Goal: Download file/media

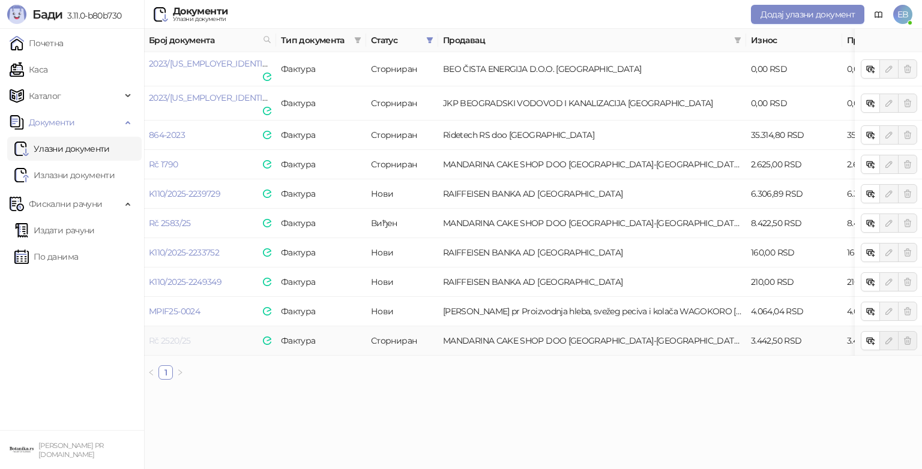
click at [178, 336] on link "Rč 2520/25" at bounding box center [170, 341] width 42 height 11
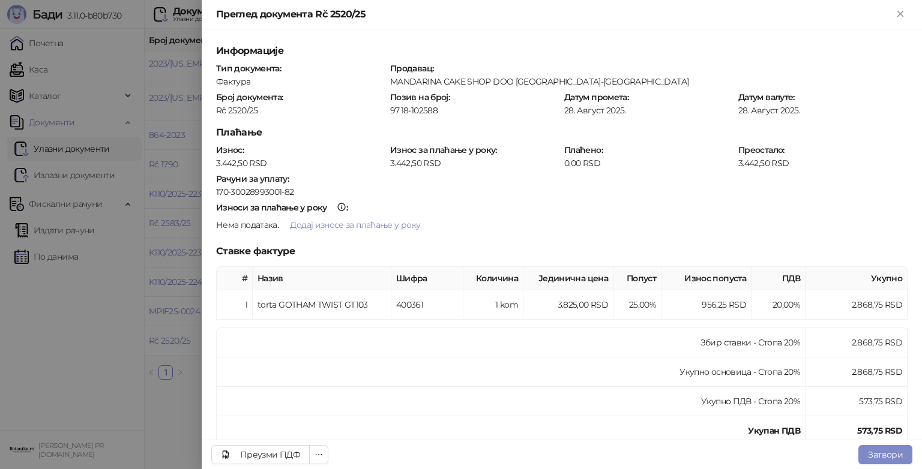
scroll to position [134, 0]
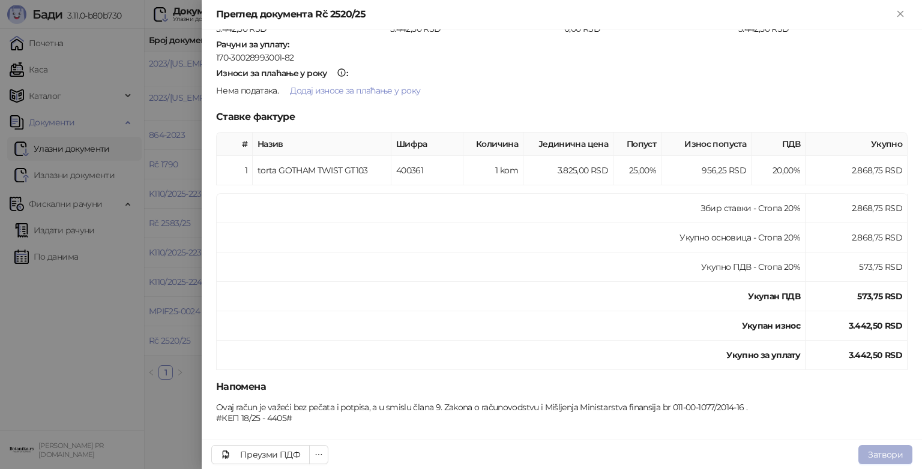
click at [895, 456] on button "Затвори" at bounding box center [885, 454] width 54 height 19
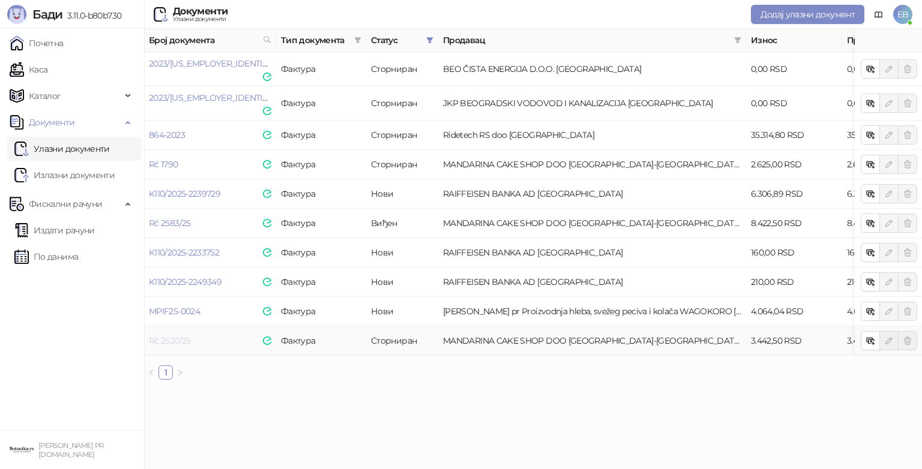
click at [154, 336] on link "Rč 2520/25" at bounding box center [170, 341] width 42 height 11
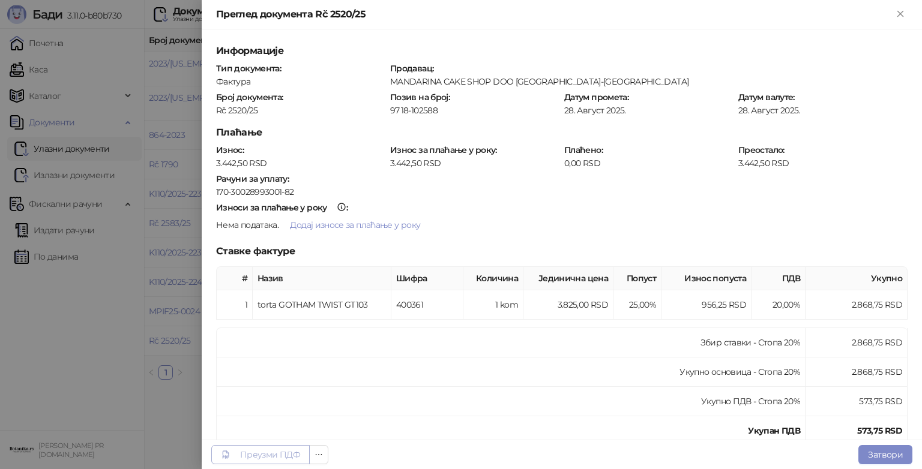
click at [265, 453] on div "Преузми ПДФ" at bounding box center [270, 455] width 60 height 11
click at [883, 454] on button "Затвори" at bounding box center [885, 454] width 54 height 19
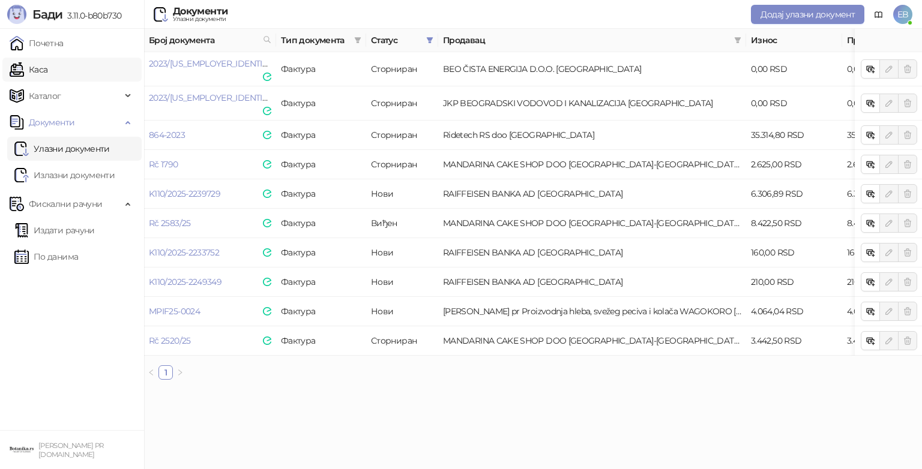
click at [35, 70] on link "Каса" at bounding box center [29, 70] width 38 height 24
